Goal: Task Accomplishment & Management: Manage account settings

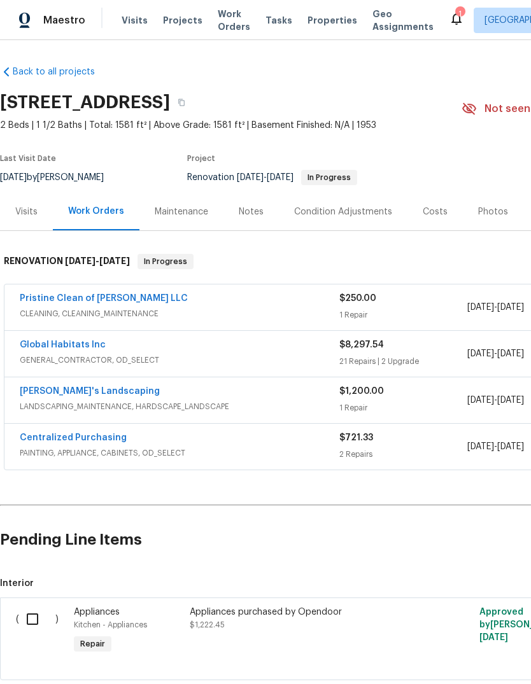
click at [449, 15] on icon at bounding box center [456, 18] width 15 height 15
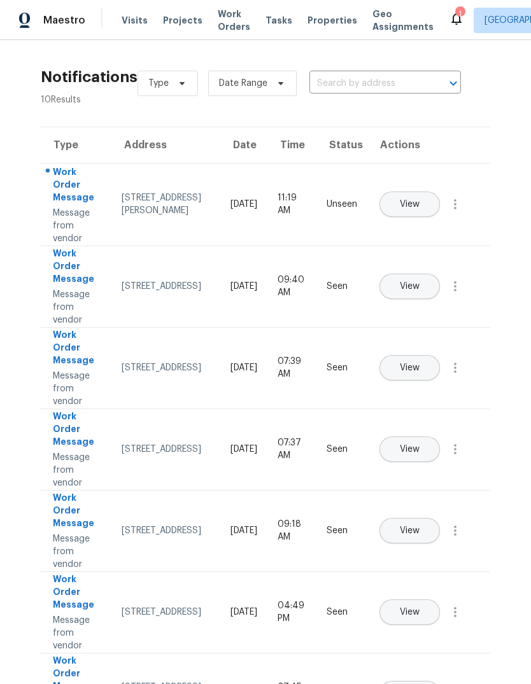
click at [440, 192] on button "View" at bounding box center [409, 204] width 60 height 25
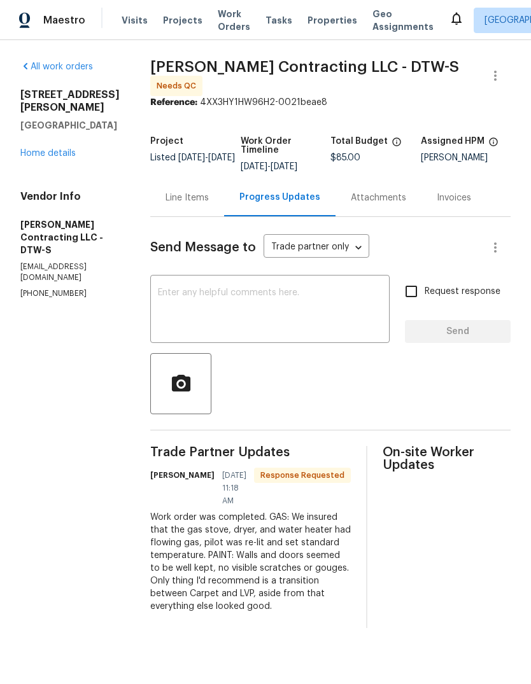
click at [206, 283] on div "x ​" at bounding box center [269, 310] width 239 height 65
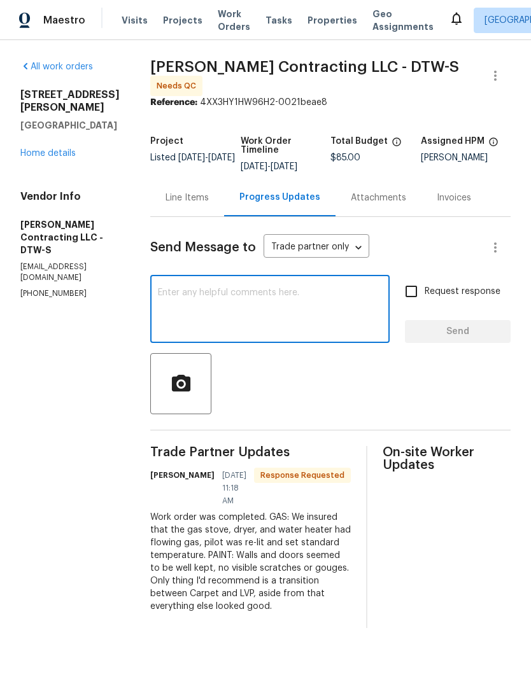
click at [202, 204] on div "Line Items" at bounding box center [187, 198] width 43 height 13
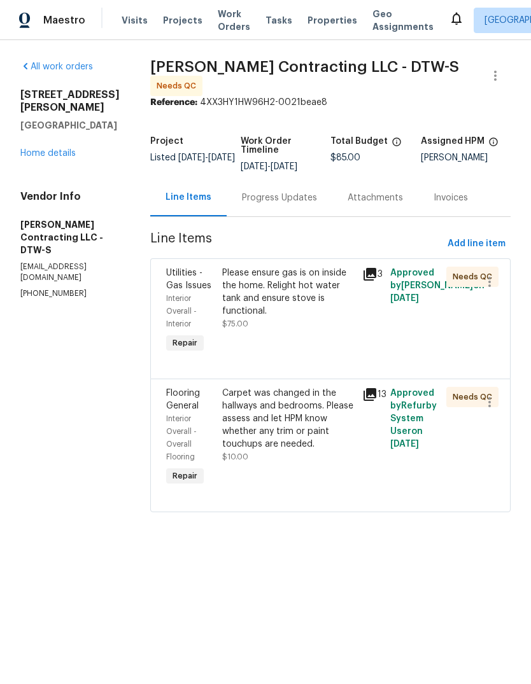
click at [376, 401] on icon at bounding box center [370, 394] width 13 height 13
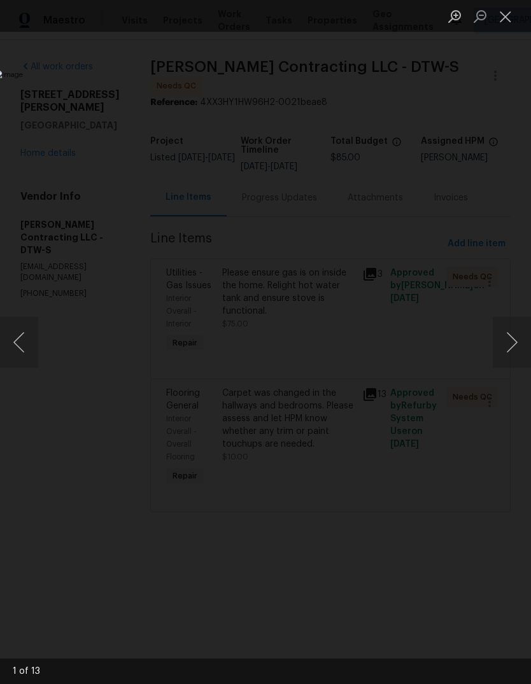
click at [518, 338] on button "Next image" at bounding box center [512, 342] width 38 height 51
click at [513, 342] on button "Next image" at bounding box center [512, 342] width 38 height 51
click at [514, 337] on button "Next image" at bounding box center [512, 342] width 38 height 51
click at [507, 341] on button "Next image" at bounding box center [512, 342] width 38 height 51
click at [508, 346] on button "Next image" at bounding box center [512, 342] width 38 height 51
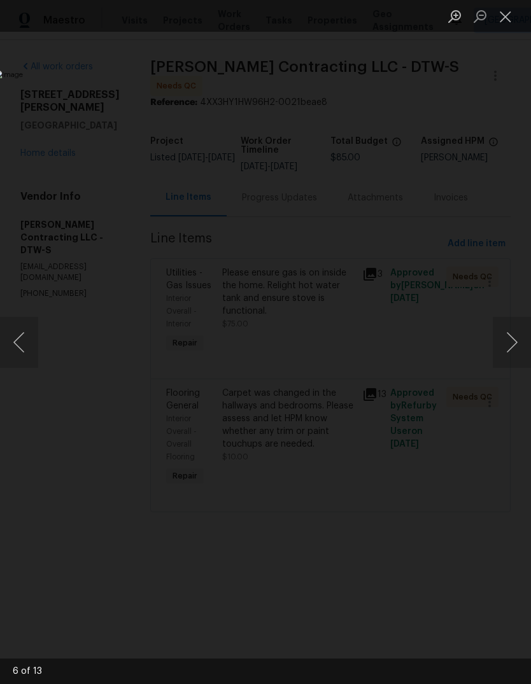
click at [507, 342] on button "Next image" at bounding box center [512, 342] width 38 height 51
click at [515, 339] on button "Next image" at bounding box center [512, 342] width 38 height 51
click at [513, 340] on button "Next image" at bounding box center [512, 342] width 38 height 51
click at [515, 339] on button "Next image" at bounding box center [512, 342] width 38 height 51
click at [514, 341] on button "Next image" at bounding box center [512, 342] width 38 height 51
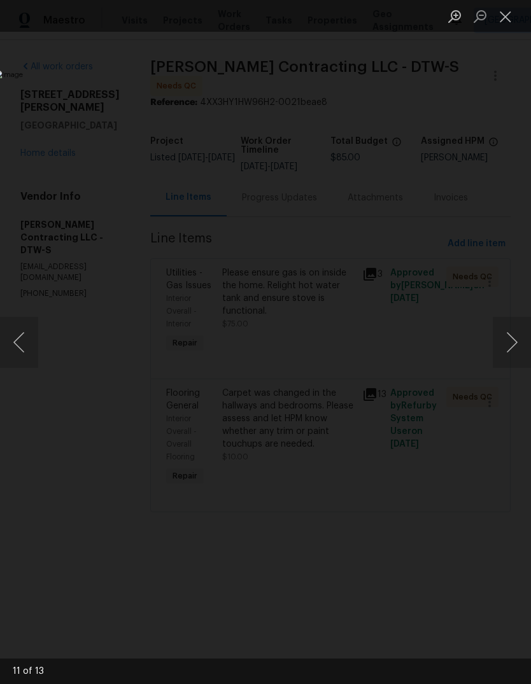
click at [515, 337] on button "Next image" at bounding box center [512, 342] width 38 height 51
click at [507, 325] on button "Next image" at bounding box center [512, 342] width 38 height 51
click at [508, 360] on button "Next image" at bounding box center [512, 342] width 38 height 51
click at [507, 360] on button "Next image" at bounding box center [512, 342] width 38 height 51
click at [508, 355] on button "Next image" at bounding box center [512, 342] width 38 height 51
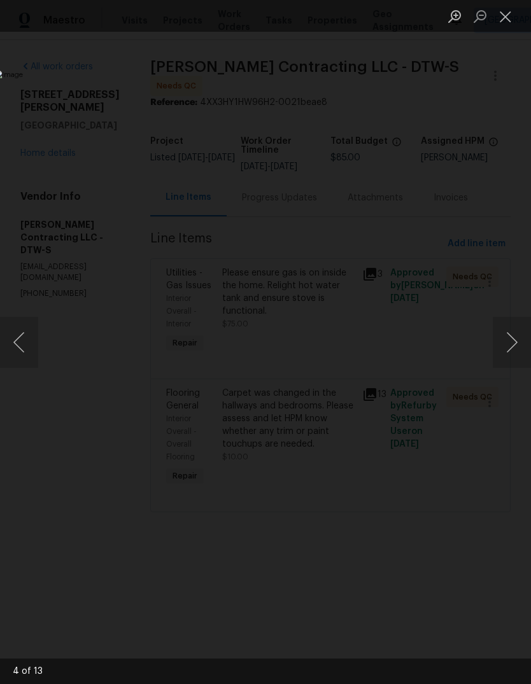
click at [509, 19] on button "Close lightbox" at bounding box center [505, 16] width 25 height 22
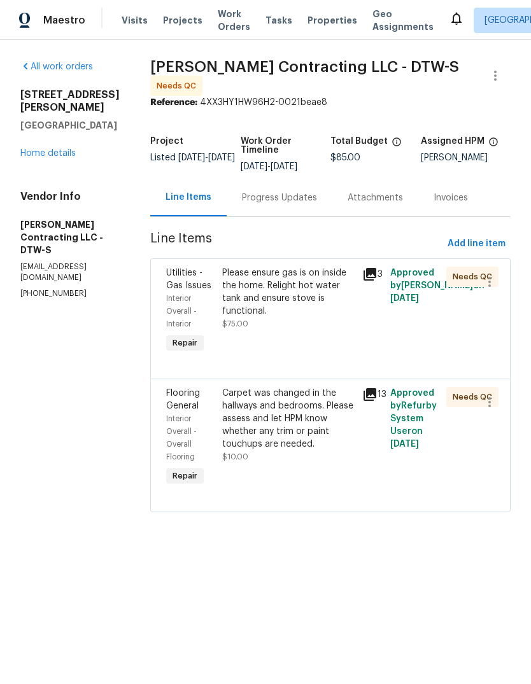
click at [385, 267] on div "3" at bounding box center [372, 311] width 28 height 97
click at [374, 274] on icon at bounding box center [370, 274] width 13 height 13
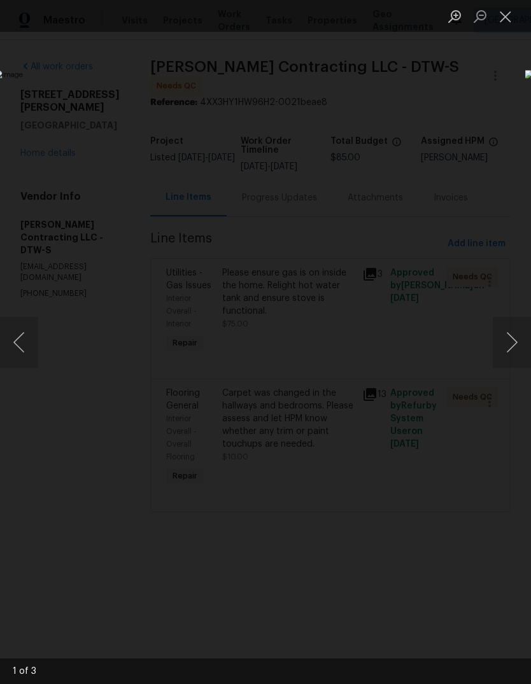
click at [513, 346] on button "Next image" at bounding box center [512, 342] width 38 height 51
click at [513, 345] on button "Next image" at bounding box center [512, 342] width 38 height 51
click at [511, 346] on button "Next image" at bounding box center [512, 342] width 38 height 51
click at [508, 348] on button "Next image" at bounding box center [512, 342] width 38 height 51
click at [498, 16] on button "Close lightbox" at bounding box center [505, 16] width 25 height 22
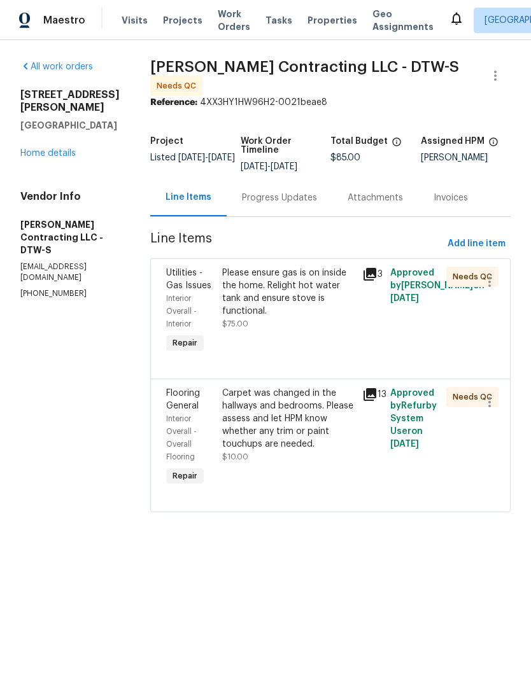
click at [46, 149] on link "Home details" at bounding box center [47, 153] width 55 height 9
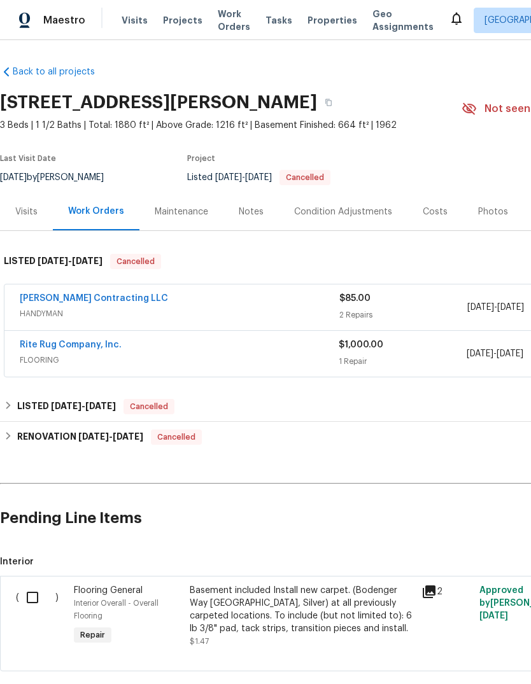
click at [52, 341] on link "Rite Rug Company, Inc." at bounding box center [71, 345] width 102 height 9
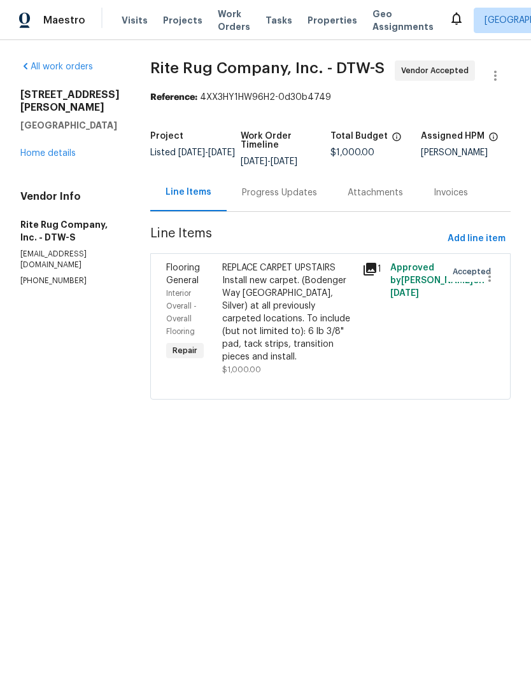
click at [325, 206] on div "Progress Updates" at bounding box center [280, 193] width 106 height 38
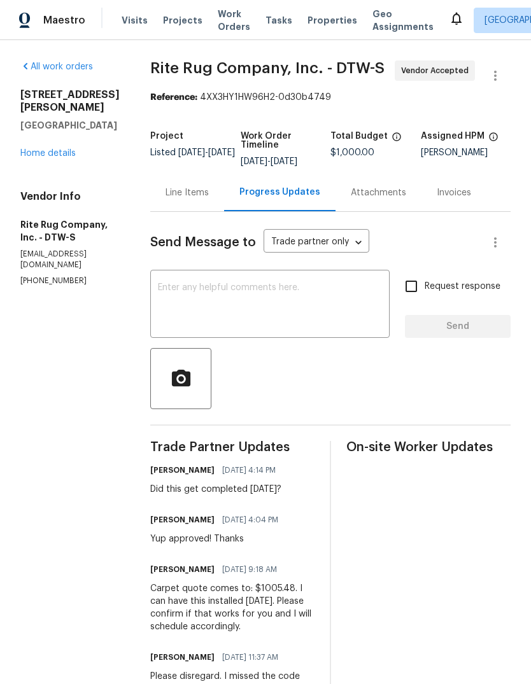
click at [180, 197] on div "Line Items" at bounding box center [187, 193] width 43 height 13
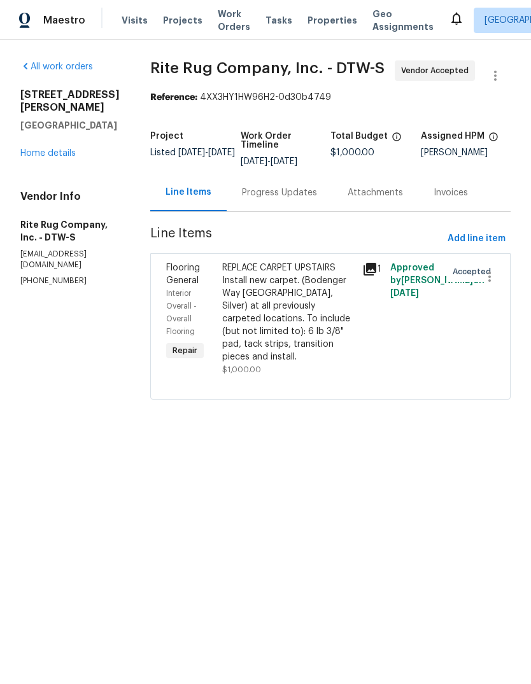
click at [48, 149] on link "Home details" at bounding box center [47, 153] width 55 height 9
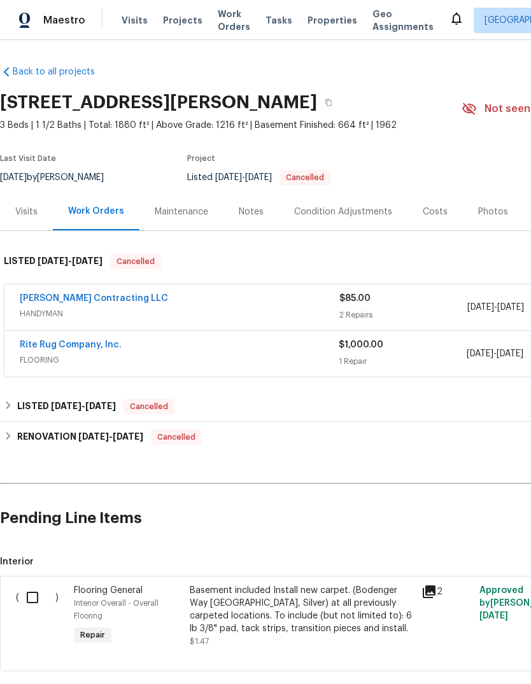
click at [52, 295] on link "[PERSON_NAME] Contracting LLC" at bounding box center [94, 298] width 148 height 9
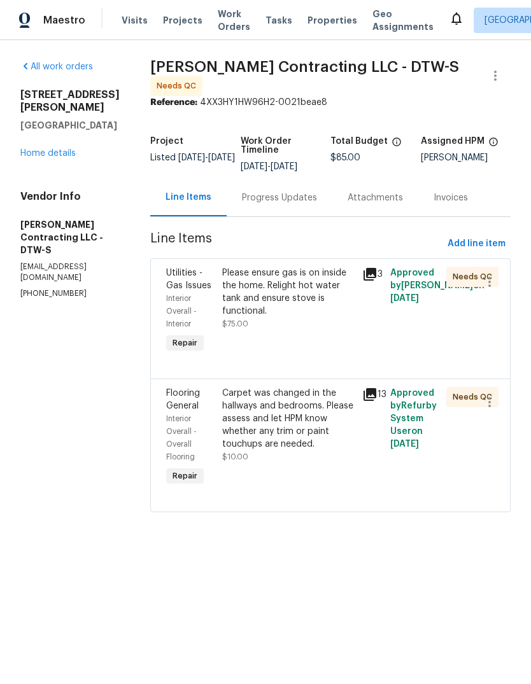
click at [318, 308] on div "Please ensure gas is on inside the home. Relight hot water tank and ensure stov…" at bounding box center [288, 292] width 132 height 51
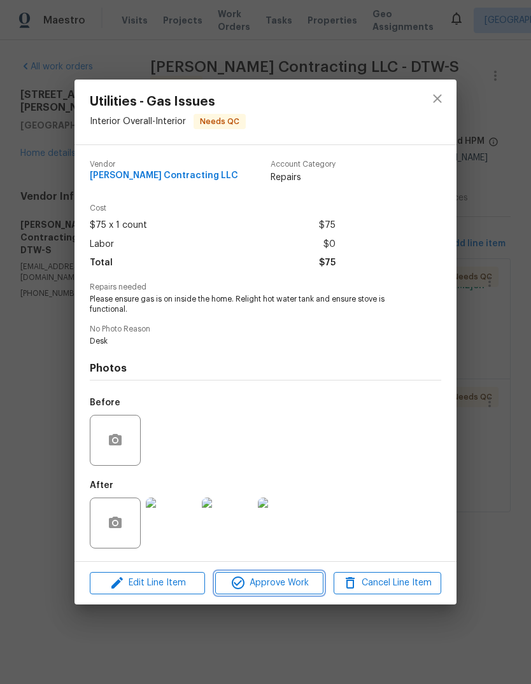
click at [293, 576] on button "Approve Work" at bounding box center [269, 583] width 108 height 22
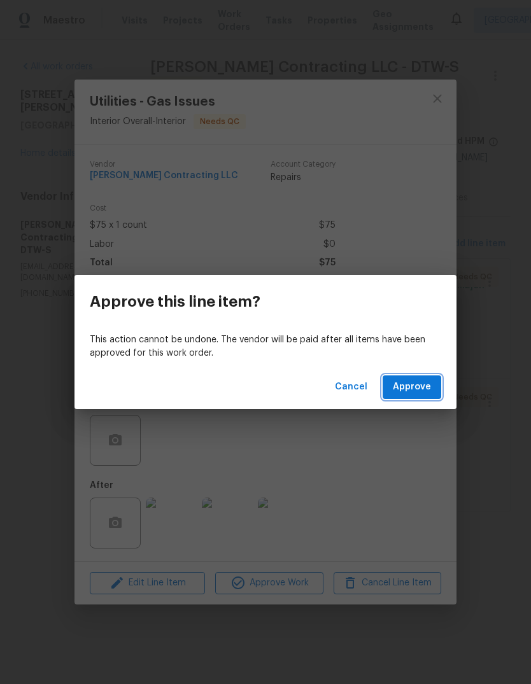
click at [417, 390] on span "Approve" at bounding box center [412, 387] width 38 height 16
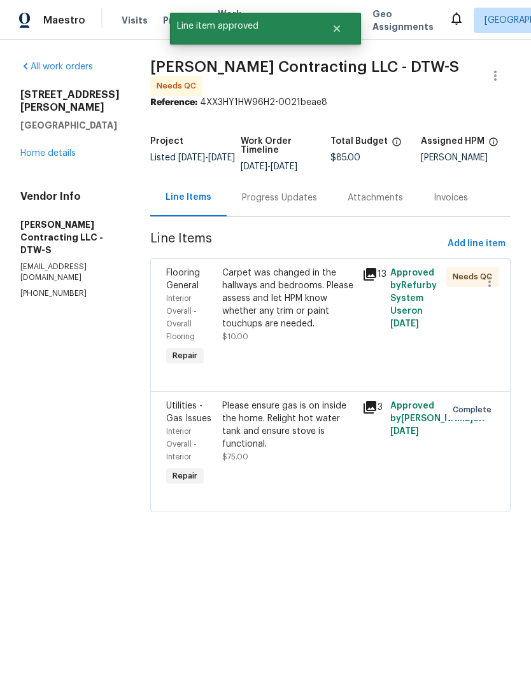
click at [318, 325] on div "Carpet was changed in the hallways and bedrooms. Please assess and let HPM know…" at bounding box center [288, 299] width 132 height 64
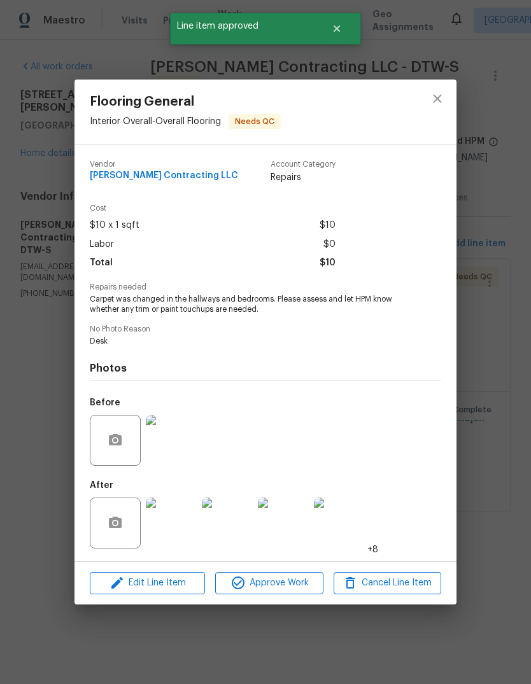
click at [299, 590] on span "Approve Work" at bounding box center [269, 584] width 100 height 16
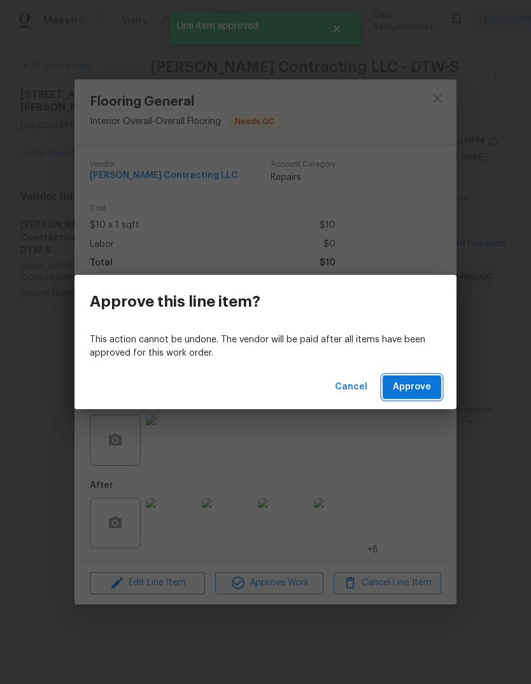
click at [423, 376] on button "Approve" at bounding box center [412, 388] width 59 height 24
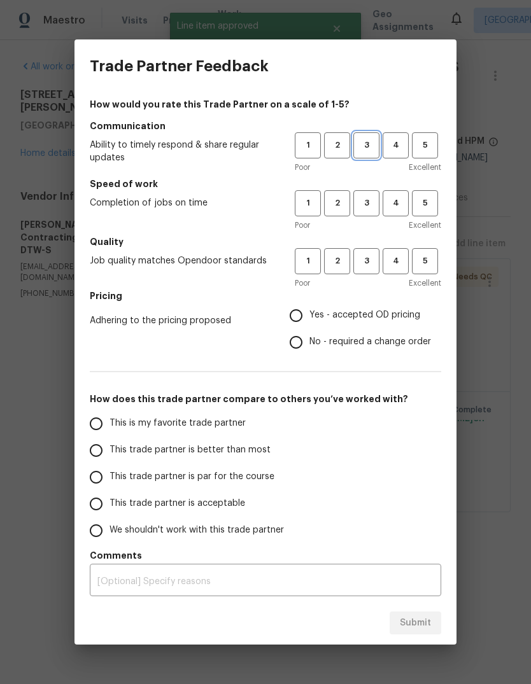
click at [372, 145] on span "3" at bounding box center [367, 145] width 24 height 15
click at [372, 183] on h5 "Speed of work" at bounding box center [265, 184] width 351 height 13
click at [371, 200] on span "3" at bounding box center [367, 203] width 24 height 15
click at [372, 256] on span "3" at bounding box center [367, 261] width 24 height 15
click at [365, 319] on span "Yes - accepted OD pricing" at bounding box center [364, 315] width 111 height 13
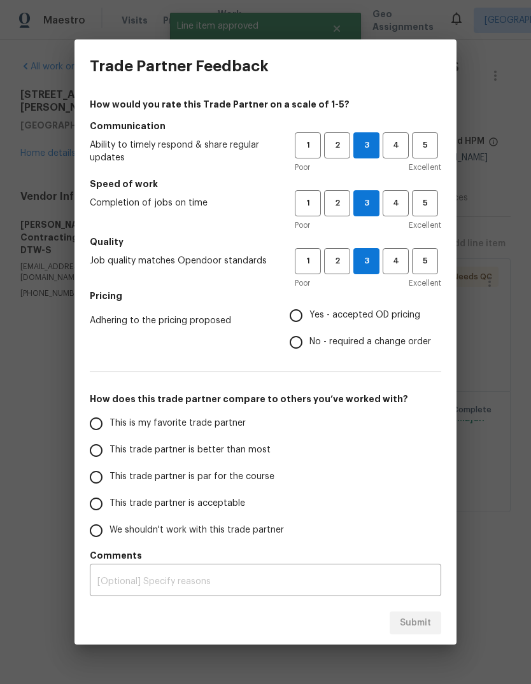
click at [309, 319] on input "Yes - accepted OD pricing" at bounding box center [296, 315] width 27 height 27
radio input "true"
click at [242, 488] on label "This trade partner is par for the course" at bounding box center [183, 477] width 201 height 27
click at [110, 488] on input "This trade partner is par for the course" at bounding box center [96, 477] width 27 height 27
click at [395, 612] on button "Submit" at bounding box center [416, 624] width 52 height 24
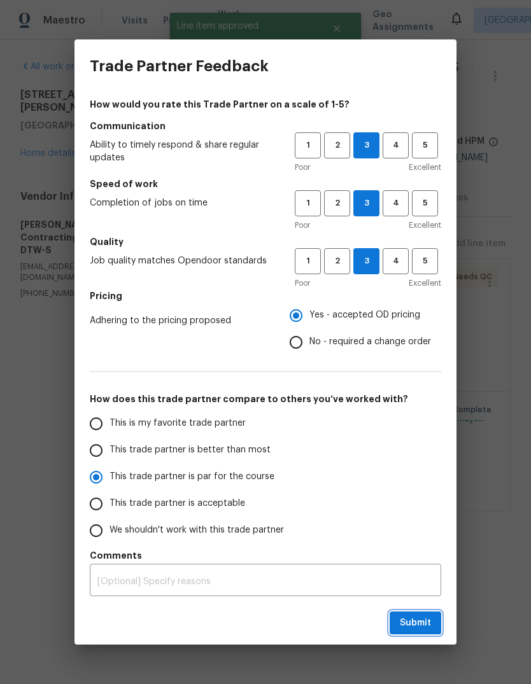
radio input "true"
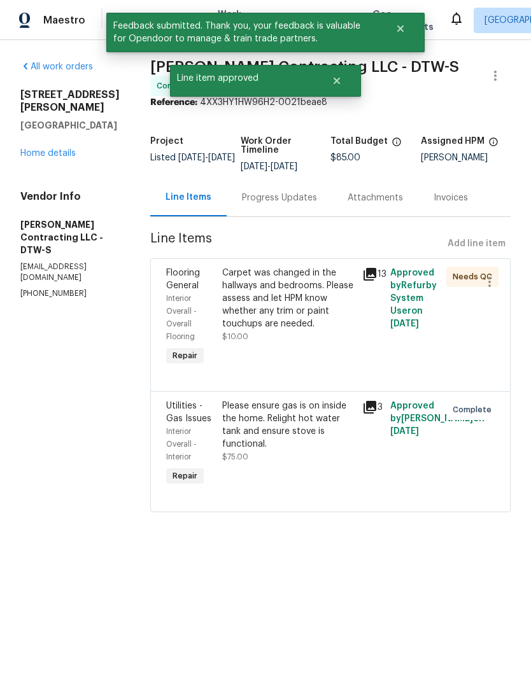
click at [33, 149] on link "Home details" at bounding box center [47, 153] width 55 height 9
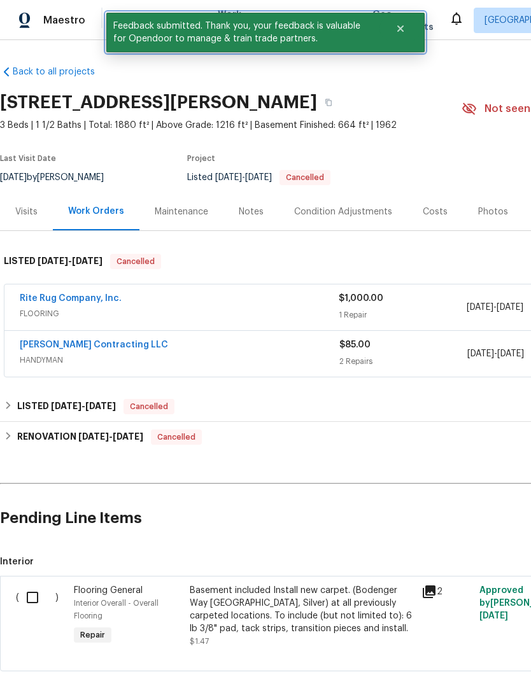
click at [413, 27] on button "Close" at bounding box center [400, 28] width 42 height 25
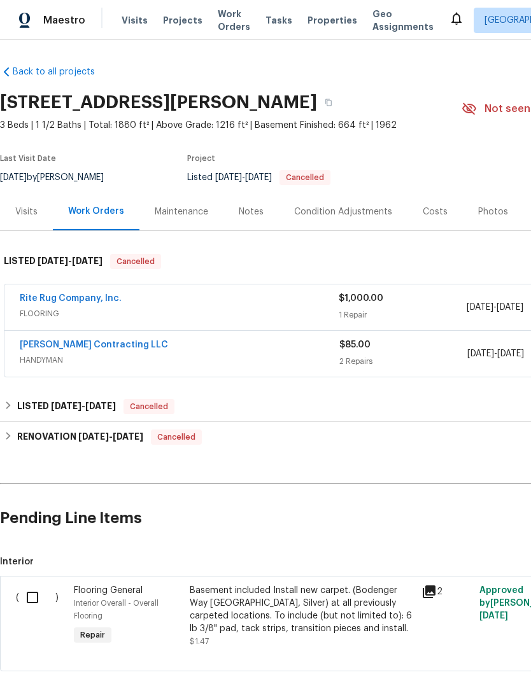
click at [329, 11] on div "Visits Projects Work Orders Tasks Properties Geo Assignments" at bounding box center [285, 20] width 327 height 25
click at [334, 11] on div "Visits Projects Work Orders Tasks Properties Geo Assignments" at bounding box center [285, 20] width 327 height 25
click at [323, 20] on span "Properties" at bounding box center [333, 20] width 50 height 13
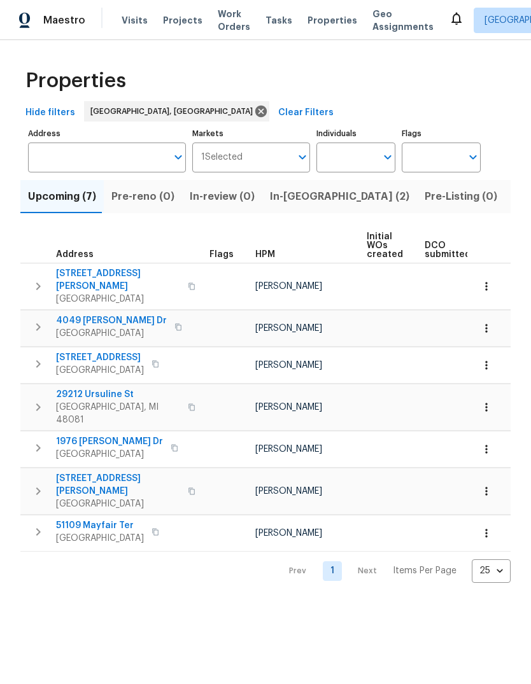
click at [304, 199] on span "In-[GEOGRAPHIC_DATA] (2)" at bounding box center [339, 197] width 139 height 18
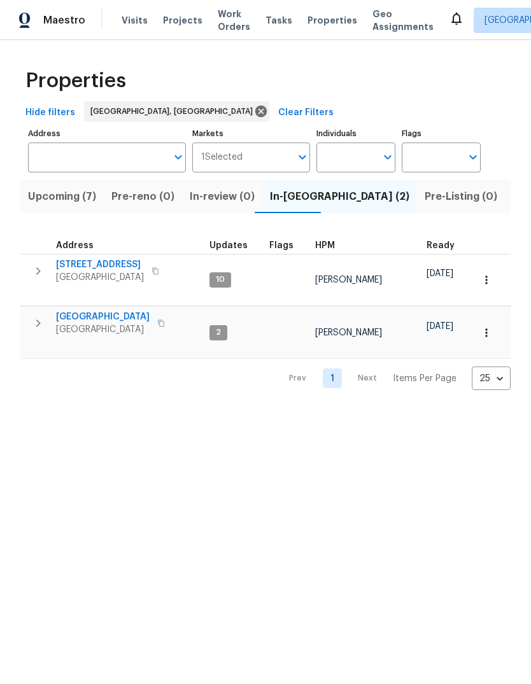
click at [221, 21] on span "Work Orders" at bounding box center [234, 20] width 32 height 25
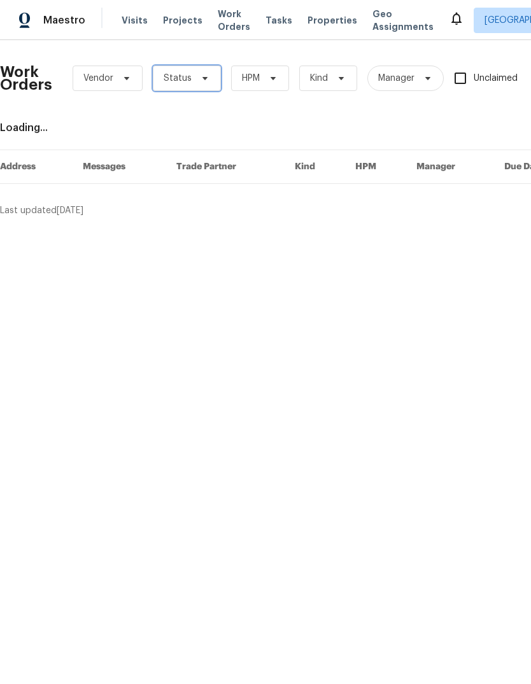
click at [192, 80] on span "Status" at bounding box center [187, 78] width 68 height 25
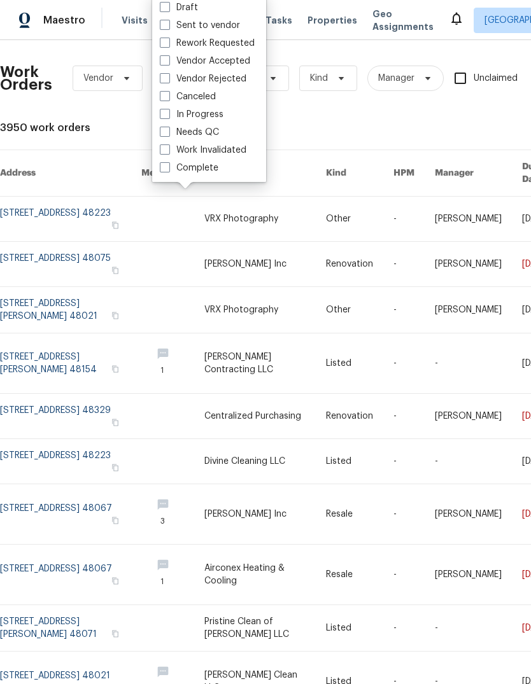
click at [162, 120] on label "In Progress" at bounding box center [192, 114] width 64 height 13
click at [162, 117] on input "In Progress" at bounding box center [164, 112] width 8 height 8
checkbox input "true"
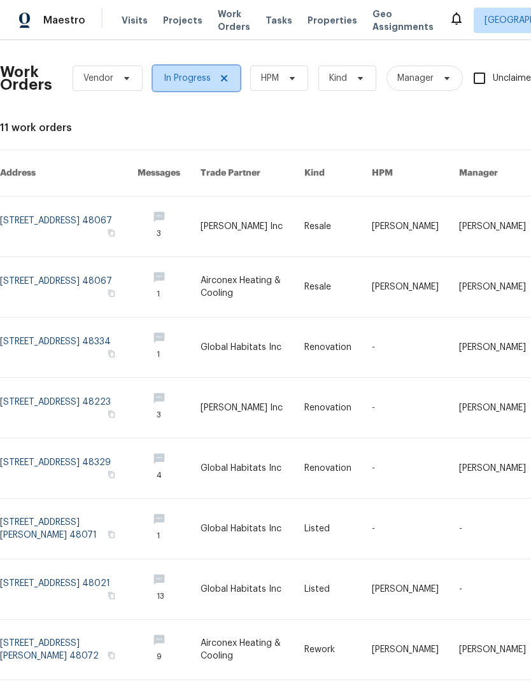
click at [167, 77] on span "In Progress" at bounding box center [187, 78] width 47 height 13
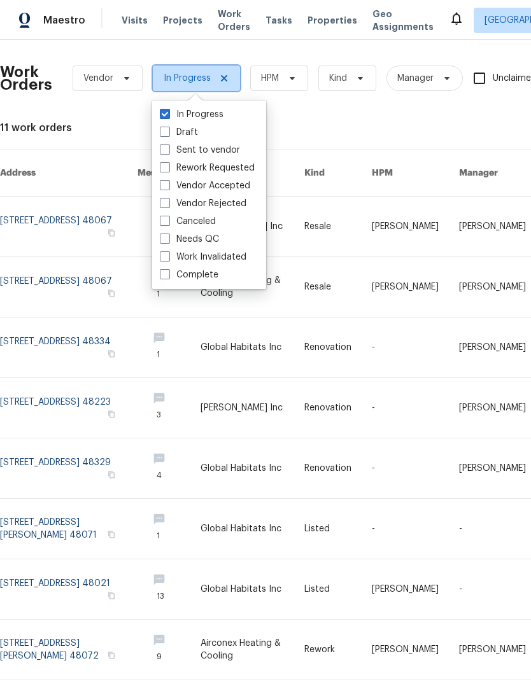
click at [223, 75] on icon at bounding box center [224, 78] width 10 height 10
checkbox input "false"
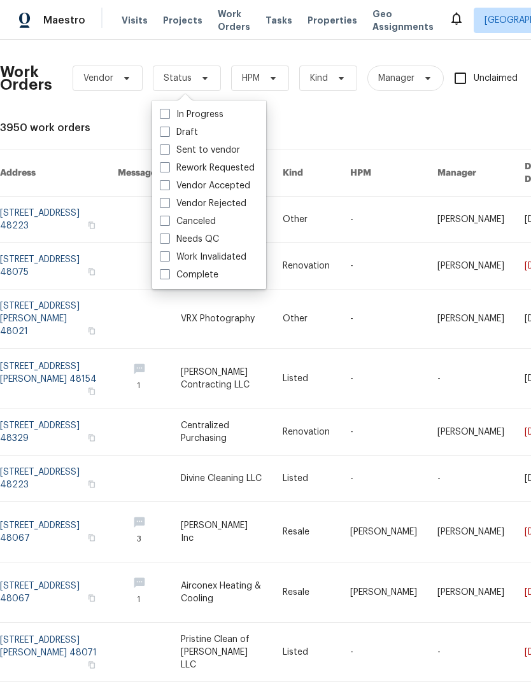
click at [161, 236] on span at bounding box center [165, 239] width 10 height 10
click at [161, 236] on input "Needs QC" at bounding box center [164, 237] width 8 height 8
checkbox input "true"
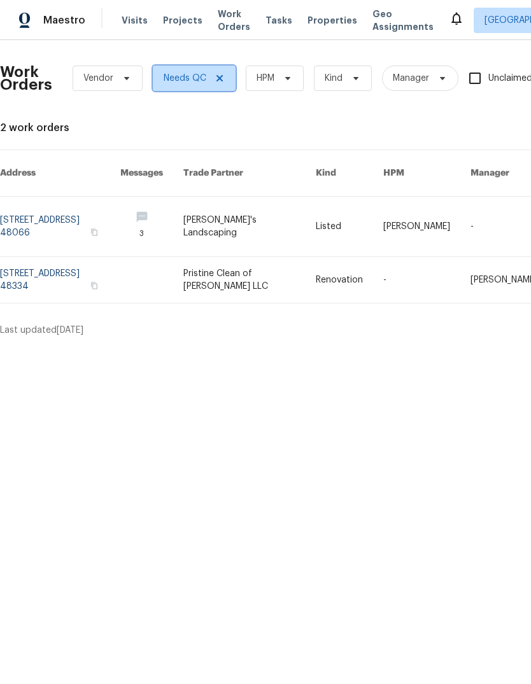
click at [211, 85] on span "Needs QC" at bounding box center [194, 78] width 83 height 25
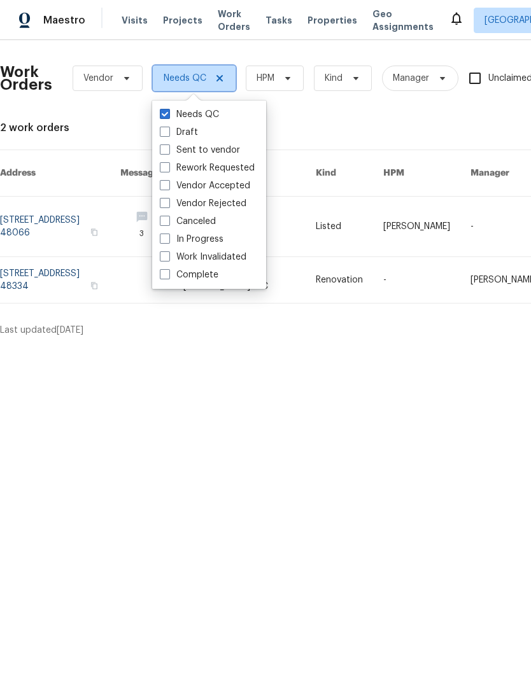
click at [223, 76] on icon at bounding box center [220, 78] width 10 height 10
checkbox input "false"
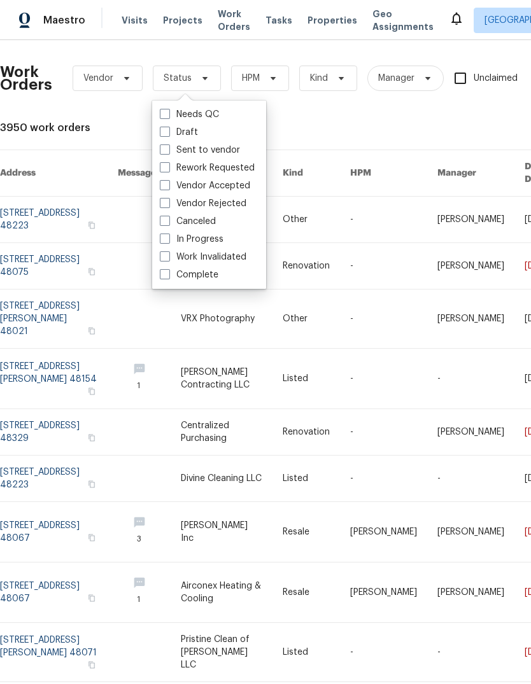
click at [316, 23] on span "Properties" at bounding box center [333, 20] width 50 height 13
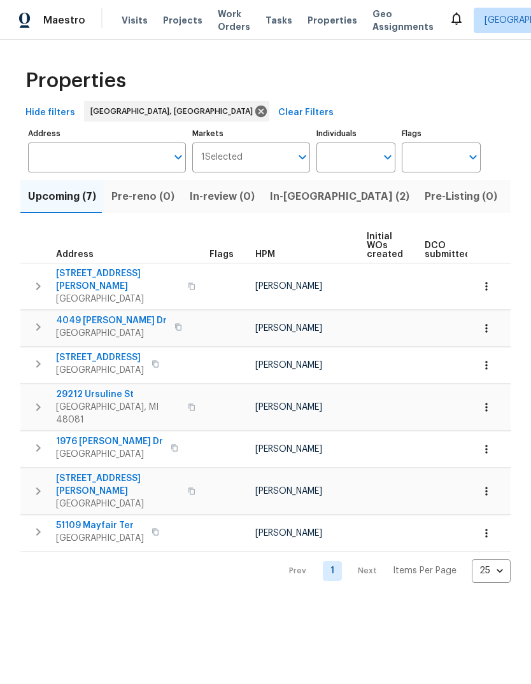
click at [307, 199] on span "In-[GEOGRAPHIC_DATA] (2)" at bounding box center [339, 197] width 139 height 18
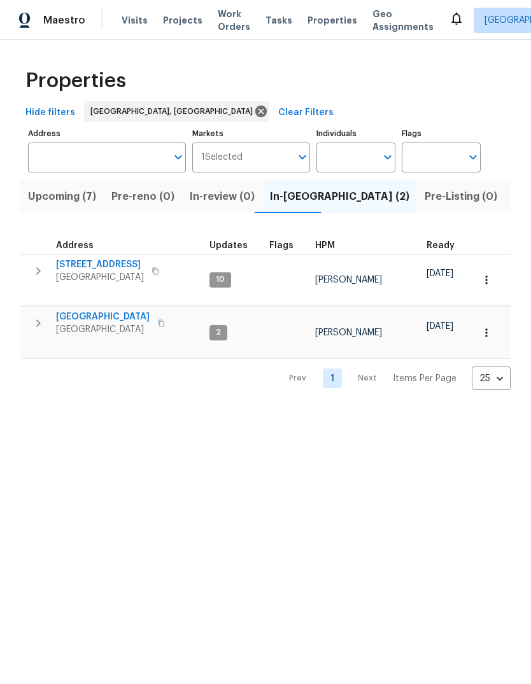
scroll to position [0, -1]
click at [48, 196] on span "Upcoming (7)" at bounding box center [62, 197] width 68 height 18
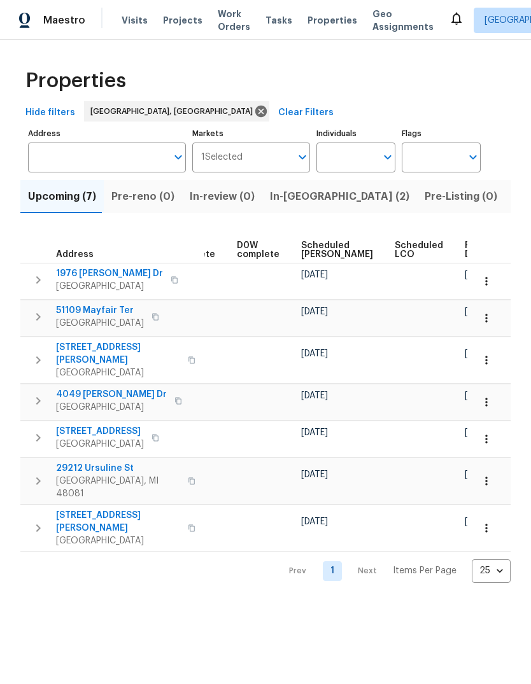
scroll to position [0, 319]
click at [313, 247] on span "Scheduled [PERSON_NAME]" at bounding box center [338, 250] width 72 height 18
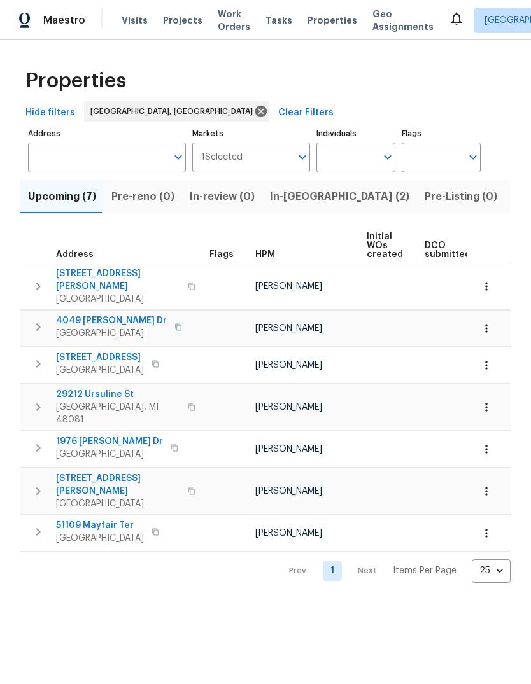
click at [319, 6] on div "Maestro Visits Projects Work Orders Tasks Properties Geo Assignments [GEOGRAPHI…" at bounding box center [265, 20] width 531 height 40
click at [316, 18] on span "Properties" at bounding box center [333, 20] width 50 height 13
click at [328, 16] on span "Properties" at bounding box center [333, 20] width 50 height 13
